Goal: Obtain resource: Download file/media

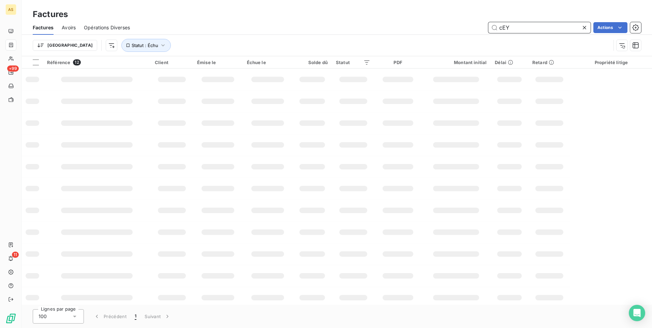
drag, startPoint x: 529, startPoint y: 24, endPoint x: 495, endPoint y: 28, distance: 33.7
click at [495, 28] on input "cEY" at bounding box center [539, 27] width 102 height 11
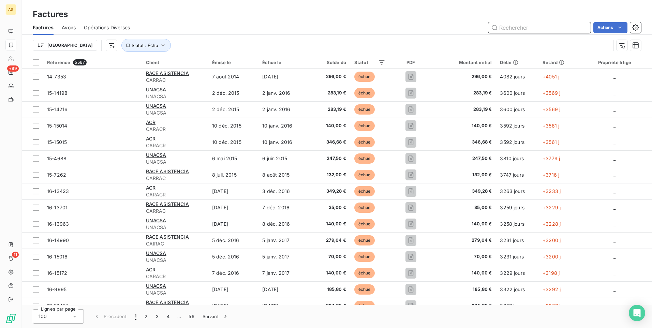
drag, startPoint x: 531, startPoint y: 24, endPoint x: 526, endPoint y: 28, distance: 7.1
click at [526, 28] on input "text" at bounding box center [539, 27] width 102 height 11
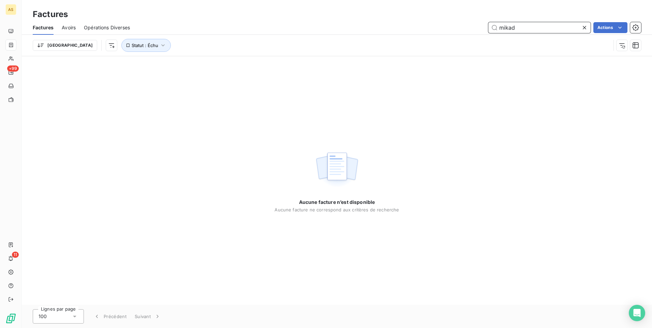
type input "mikado"
drag, startPoint x: 538, startPoint y: 30, endPoint x: 492, endPoint y: 30, distance: 46.7
click at [492, 30] on input "mikado" at bounding box center [539, 27] width 102 height 11
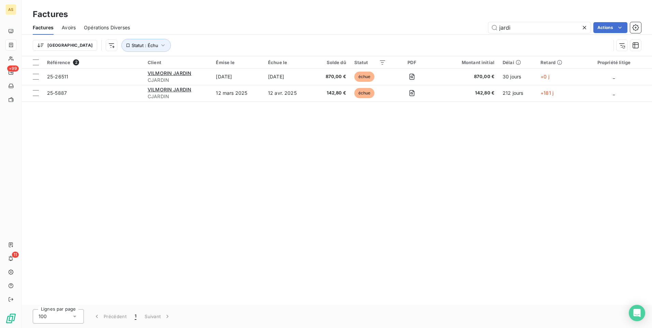
click at [429, 198] on div "Référence 2 Client Émise le Échue le Solde dû Statut PDF Montant initial Délai …" at bounding box center [337, 180] width 630 height 248
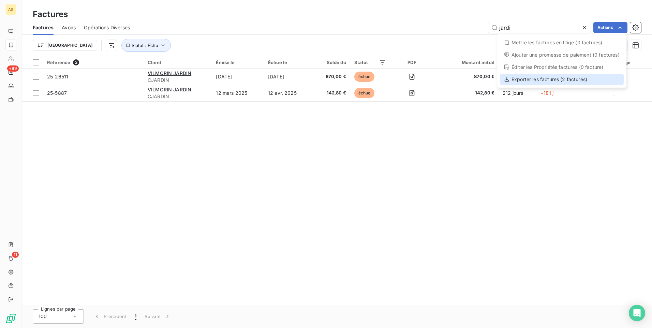
click at [537, 78] on div "Exporter les factures (2 factures)" at bounding box center [562, 79] width 124 height 11
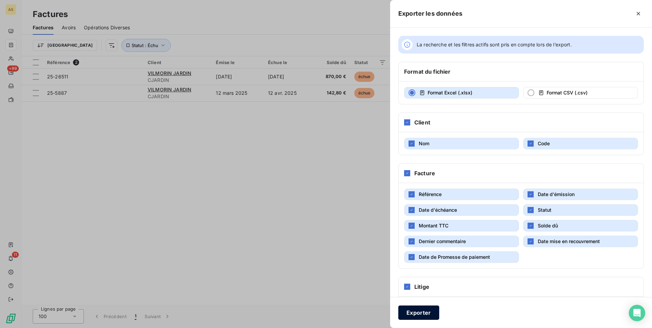
click at [410, 312] on button "Exporter" at bounding box center [418, 312] width 41 height 14
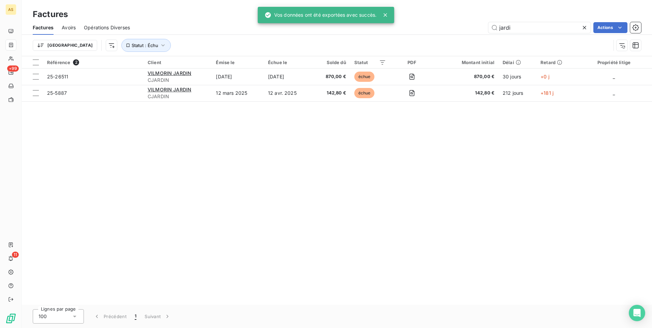
drag, startPoint x: 530, startPoint y: 164, endPoint x: 531, endPoint y: 159, distance: 4.4
click at [530, 164] on div "Référence 2 Client Émise le Échue le Solde dû Statut PDF Montant initial Délai …" at bounding box center [337, 180] width 630 height 248
click at [517, 27] on input "jardi" at bounding box center [539, 27] width 102 height 11
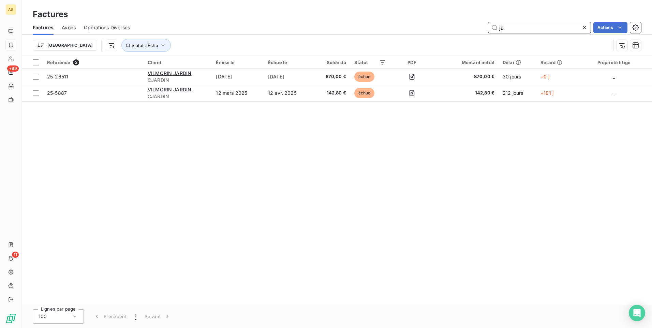
type input "j"
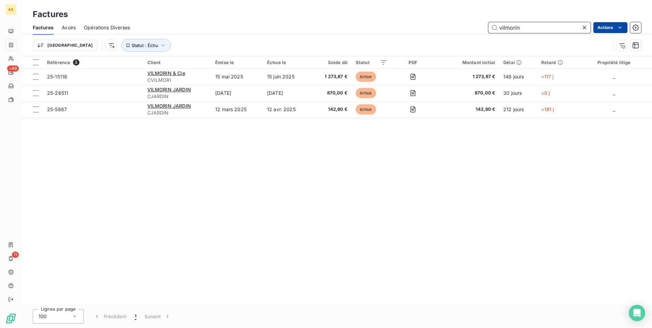
type input "vilmorin"
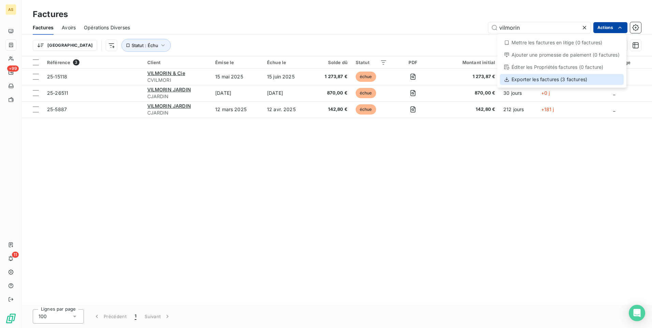
click at [585, 77] on div "Exporter les factures (3 factures)" at bounding box center [562, 79] width 124 height 11
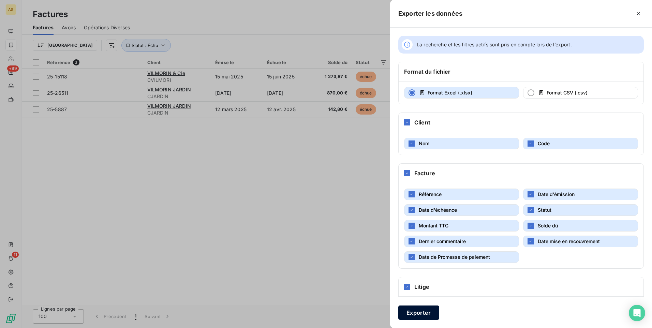
click at [412, 312] on button "Exporter" at bounding box center [418, 312] width 41 height 14
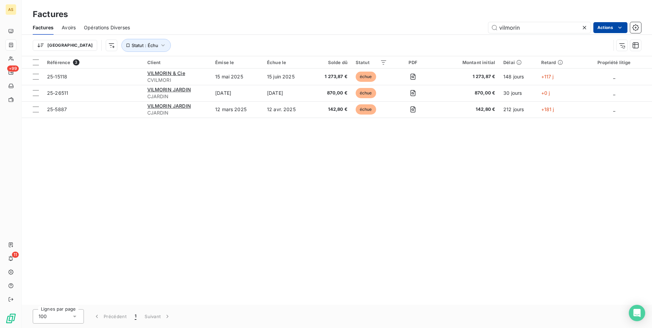
click at [426, 185] on div "Référence 3 Client Émise le Échue le Solde dû Statut PDF Montant initial Délai …" at bounding box center [337, 180] width 630 height 248
click at [535, 24] on input "vilmorin" at bounding box center [539, 27] width 102 height 11
drag, startPoint x: 534, startPoint y: 25, endPoint x: 479, endPoint y: 28, distance: 55.3
click at [479, 28] on div "vilmorin Actions" at bounding box center [389, 27] width 503 height 11
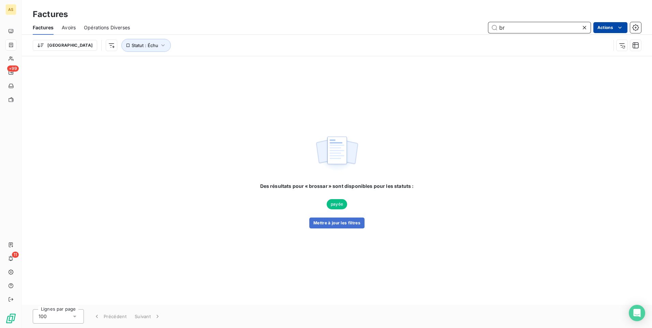
type input "b"
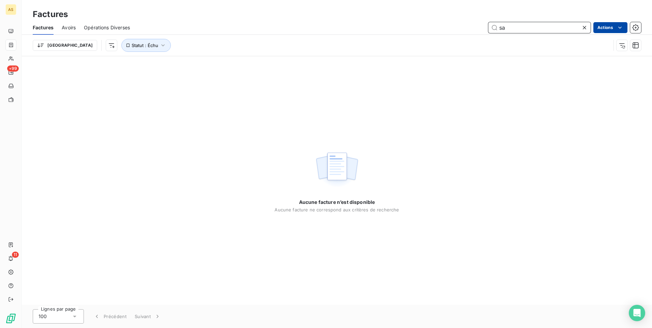
type input "s"
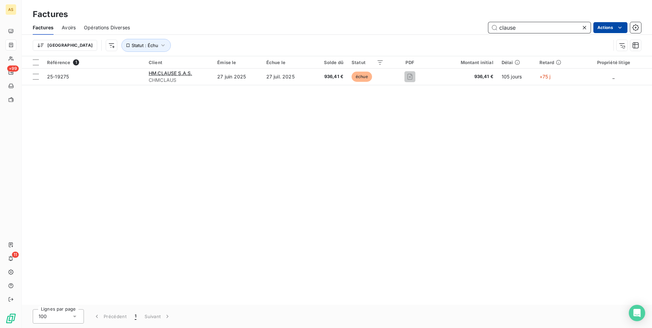
type input "clause"
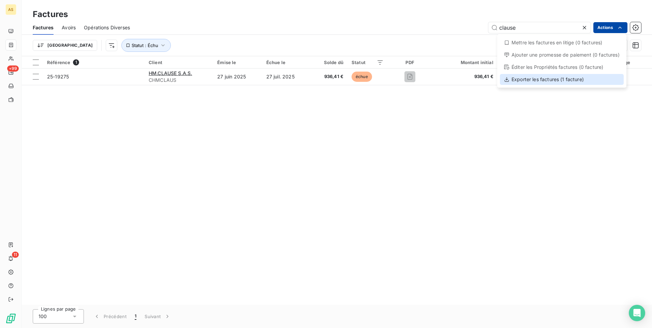
click at [555, 80] on div "Exporter les factures (1 facture)" at bounding box center [562, 79] width 124 height 11
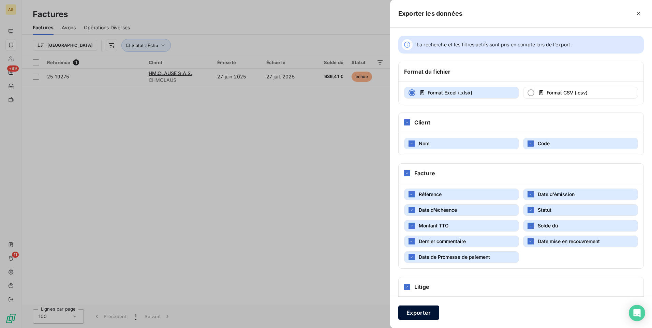
click at [413, 312] on button "Exporter" at bounding box center [418, 312] width 41 height 14
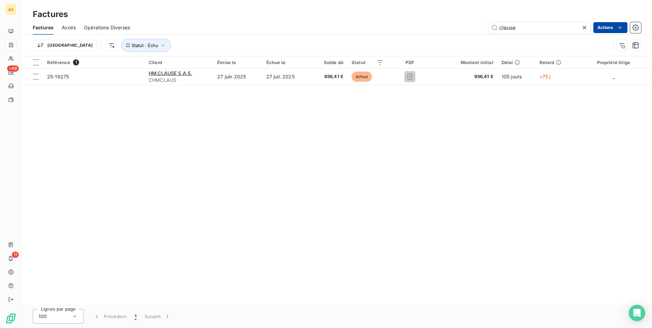
click at [416, 176] on div "Référence 1 Client Émise le Échue le Solde dû Statut PDF Montant initial Délai …" at bounding box center [337, 180] width 630 height 248
drag, startPoint x: 527, startPoint y: 27, endPoint x: 488, endPoint y: 28, distance: 39.5
click at [488, 28] on input "clause" at bounding box center [539, 27] width 102 height 11
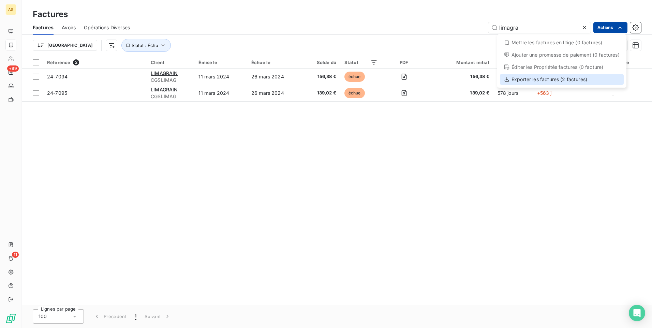
click at [549, 78] on div "Exporter les factures (2 factures)" at bounding box center [562, 79] width 124 height 11
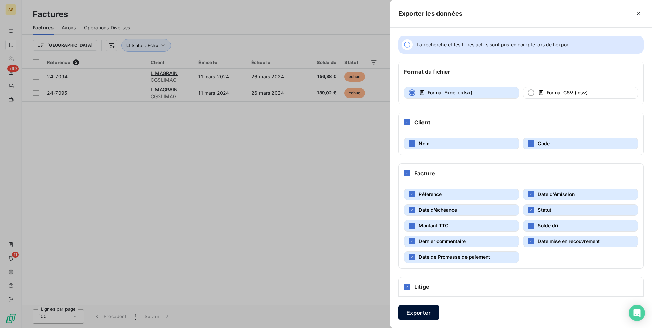
click at [422, 312] on button "Exporter" at bounding box center [418, 312] width 41 height 14
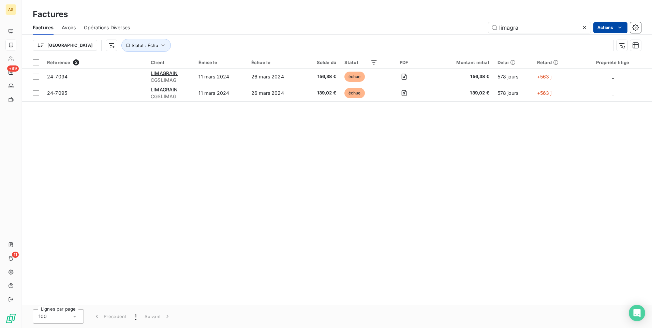
click at [489, 199] on div "Référence 2 Client Émise le Échue le Solde dû Statut PDF Montant initial Délai …" at bounding box center [337, 180] width 630 height 248
click at [528, 27] on input "limagra" at bounding box center [539, 27] width 102 height 11
type input "limagrain"
drag, startPoint x: 531, startPoint y: 27, endPoint x: 498, endPoint y: 26, distance: 32.4
click at [498, 26] on input "limagrain" at bounding box center [539, 27] width 102 height 11
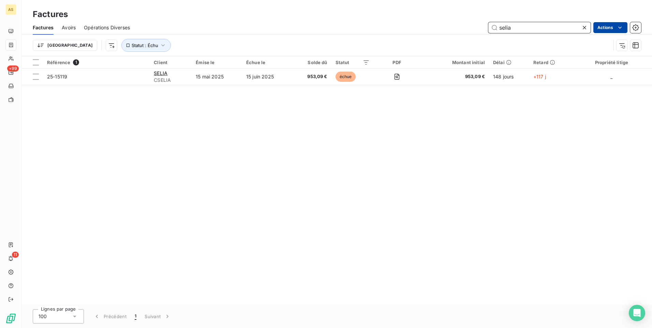
type input "selia"
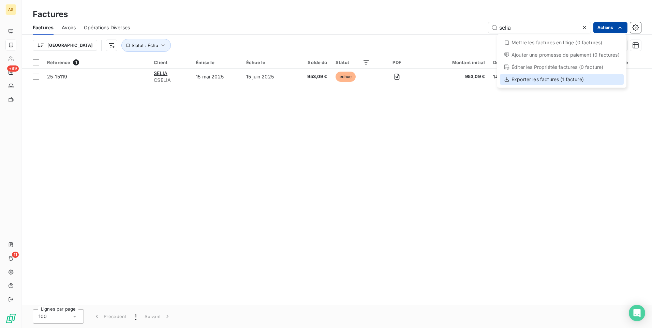
click at [549, 80] on div "Exporter les factures (1 facture)" at bounding box center [562, 79] width 124 height 11
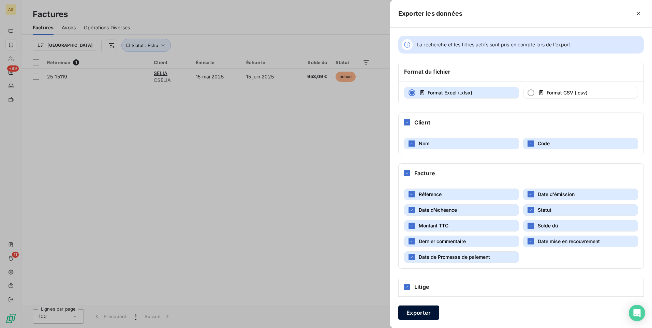
click at [421, 311] on button "Exporter" at bounding box center [418, 312] width 41 height 14
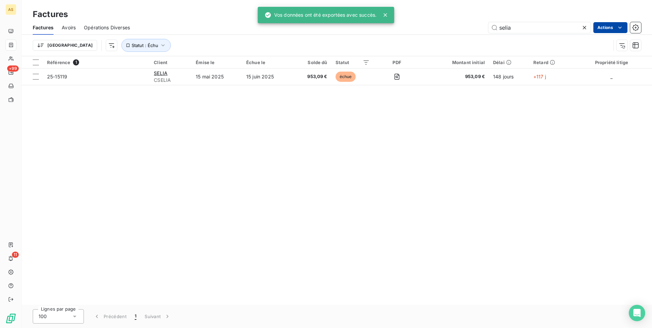
click at [332, 175] on div "Référence 1 Client Émise le Échue le Solde dû Statut PDF Montant initial Délai …" at bounding box center [337, 180] width 630 height 248
drag, startPoint x: 520, startPoint y: 30, endPoint x: 479, endPoint y: 31, distance: 41.6
click at [479, 31] on div "selia Actions" at bounding box center [389, 27] width 503 height 11
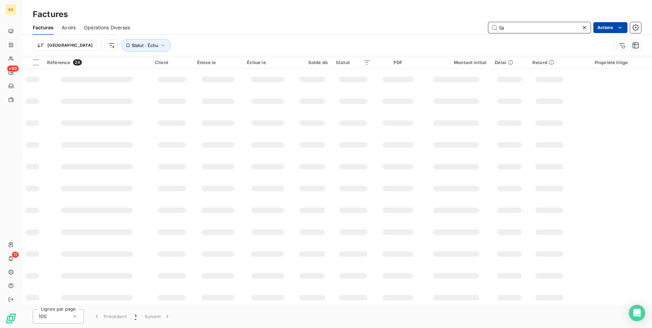
type input "t"
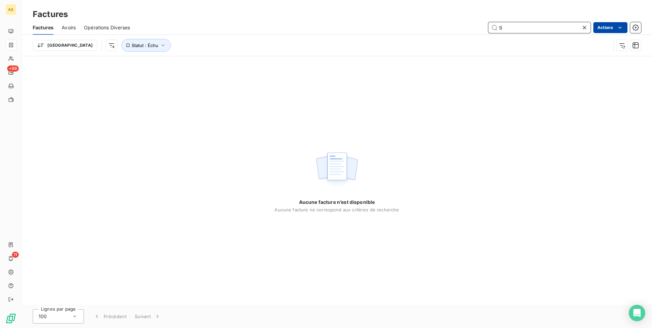
type input "t"
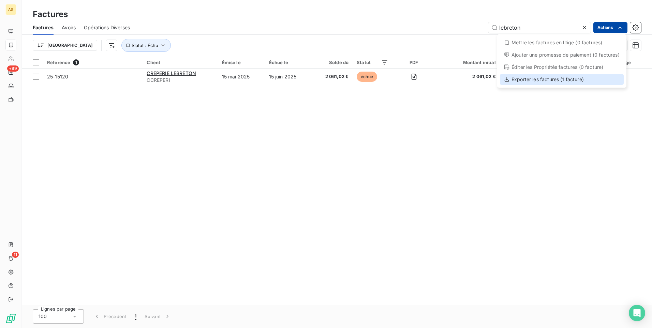
click at [542, 79] on div "Exporter les factures (1 facture)" at bounding box center [562, 79] width 124 height 11
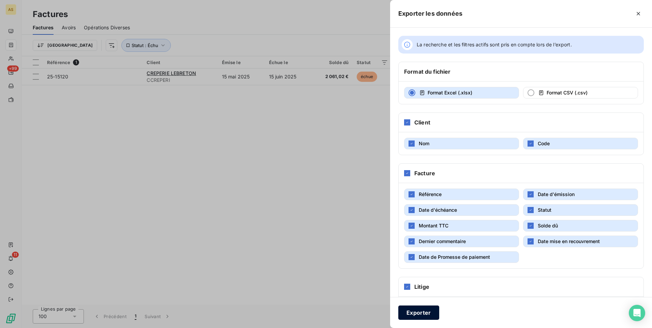
click at [413, 312] on button "Exporter" at bounding box center [418, 312] width 41 height 14
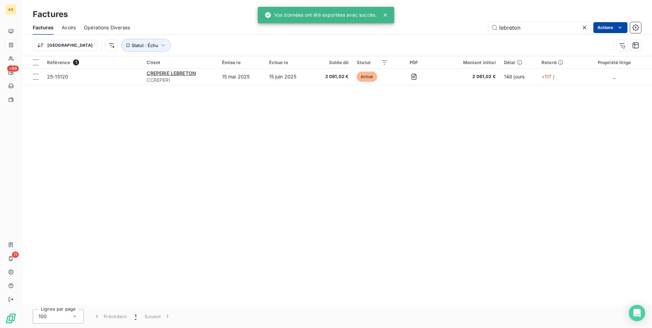
click at [361, 244] on div "Référence 1 Client Émise le Échue le Solde dû Statut PDF Montant initial Délai …" at bounding box center [337, 180] width 630 height 248
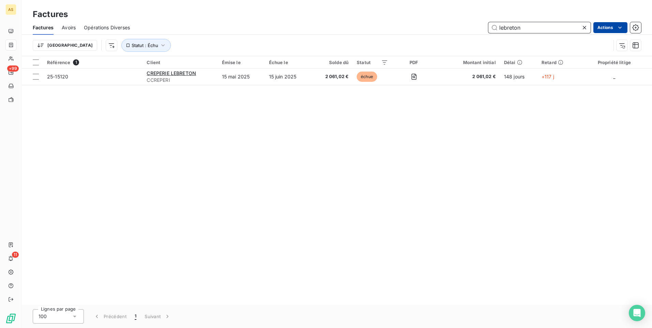
click at [526, 31] on input "lebreton" at bounding box center [539, 27] width 102 height 11
type input "l"
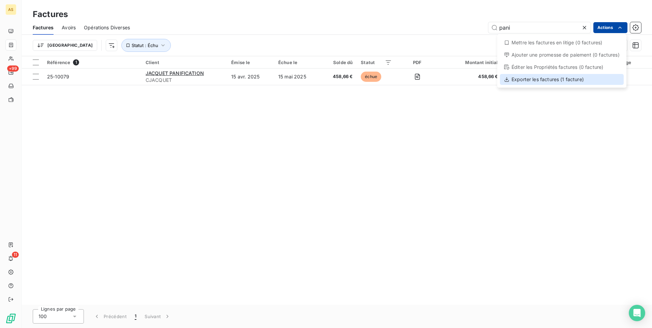
click at [556, 79] on div "Exporter les factures (1 facture)" at bounding box center [562, 79] width 124 height 11
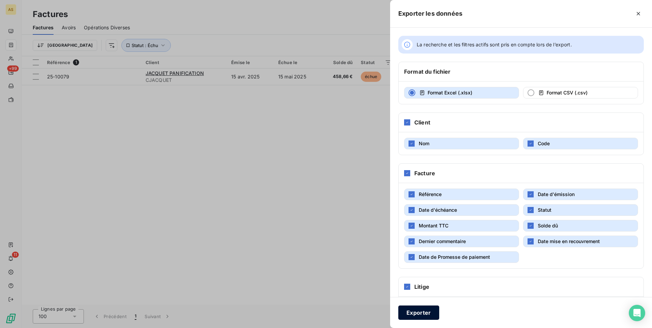
click at [404, 313] on button "Exporter" at bounding box center [418, 312] width 41 height 14
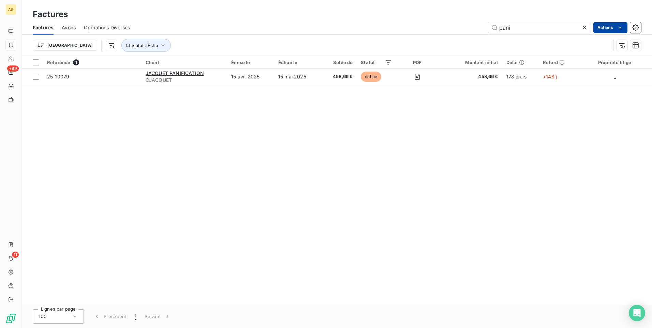
click at [482, 247] on div "Référence 1 Client Émise le Échue le Solde dû Statut PDF Montant initial Délai …" at bounding box center [337, 180] width 630 height 248
click at [536, 31] on input "pani" at bounding box center [539, 27] width 102 height 11
type input "p"
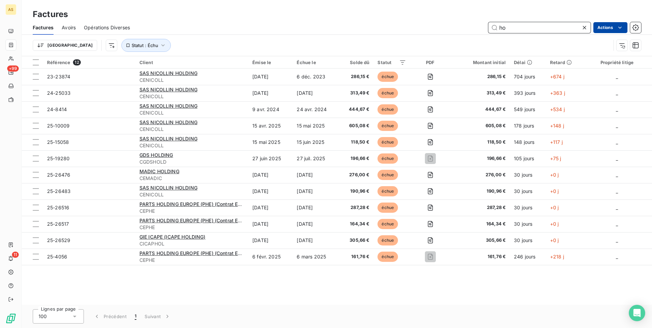
type input "h"
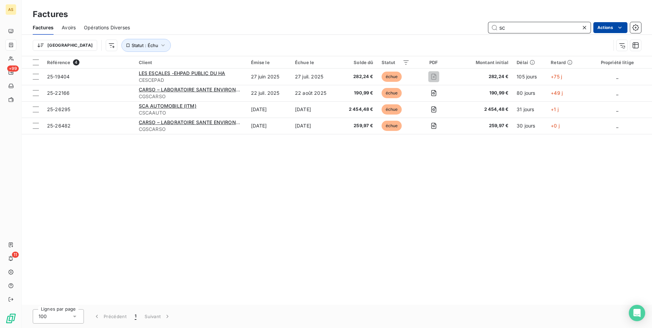
type input "s"
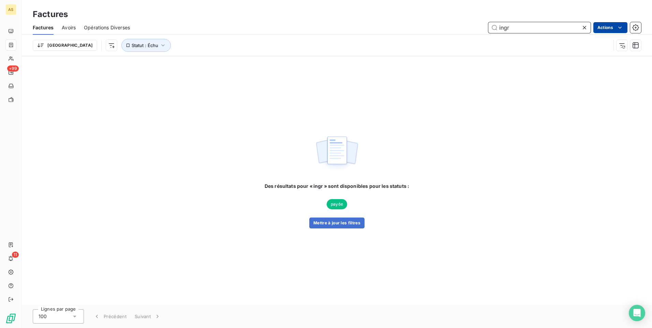
type input "ingr"
drag, startPoint x: 447, startPoint y: 303, endPoint x: 324, endPoint y: 321, distance: 124.0
click at [447, 303] on div "Des résultats pour « ingr » sont disponibles pour les statuts : payée Mettre à …" at bounding box center [337, 180] width 630 height 248
